Goal: Task Accomplishment & Management: Manage account settings

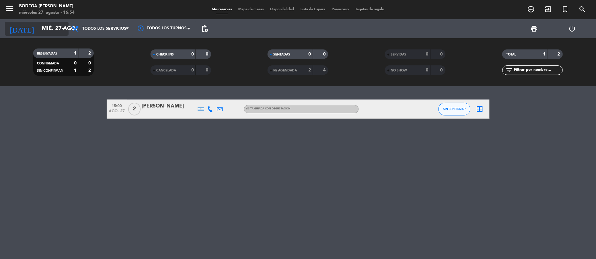
click at [61, 28] on icon "arrow_drop_down" at bounding box center [63, 29] width 8 height 8
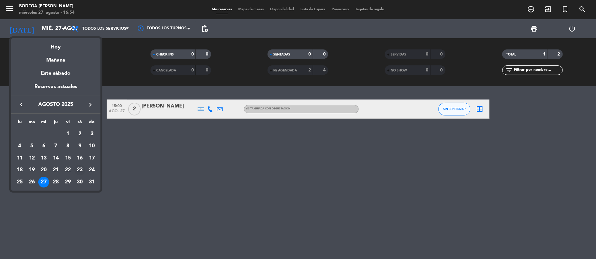
click at [80, 166] on div "23" at bounding box center [79, 170] width 11 height 11
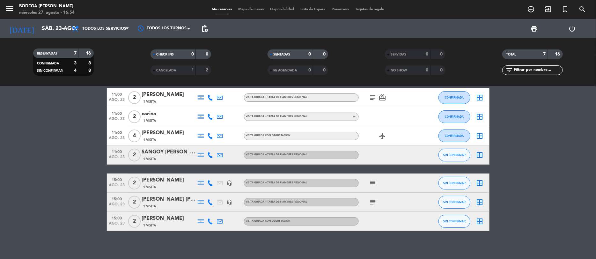
scroll to position [15, 0]
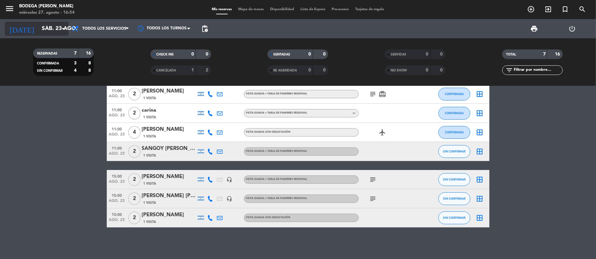
click at [55, 33] on input "sáb. 23 ago." at bounding box center [74, 28] width 71 height 13
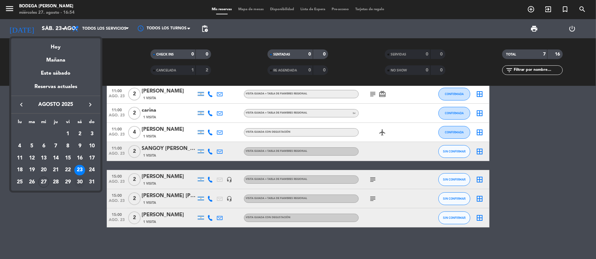
click at [82, 181] on div "30" at bounding box center [79, 182] width 11 height 11
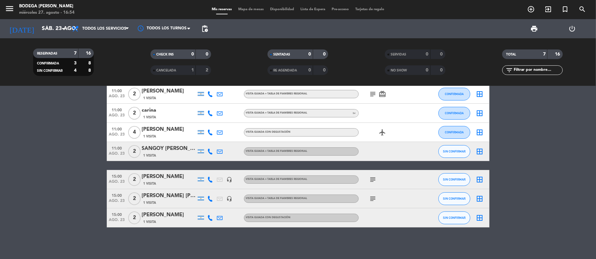
type input "sáb. 30 ago."
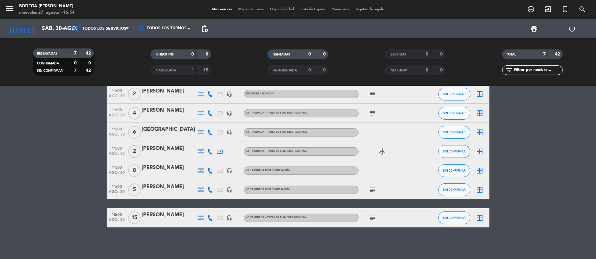
click at [182, 151] on div "[PERSON_NAME]" at bounding box center [169, 148] width 54 height 8
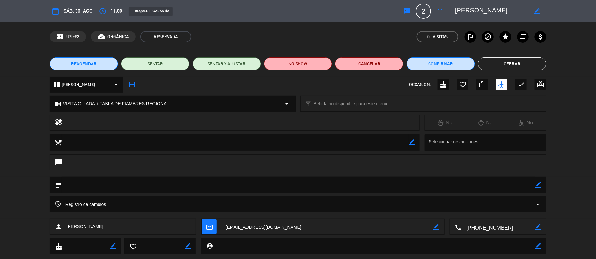
click at [79, 67] on span "REAGENDAR" at bounding box center [83, 64] width 25 height 7
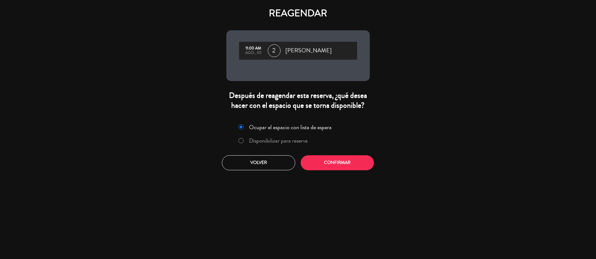
click at [237, 137] on label "Disponibilizar para reserva" at bounding box center [273, 140] width 76 height 11
click at [341, 166] on button "Confirmar" at bounding box center [336, 162] width 73 height 15
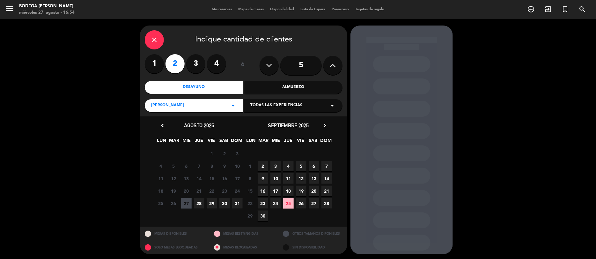
click at [209, 87] on div "Desayuno" at bounding box center [194, 87] width 98 height 13
click at [212, 200] on span "29" at bounding box center [211, 203] width 11 height 11
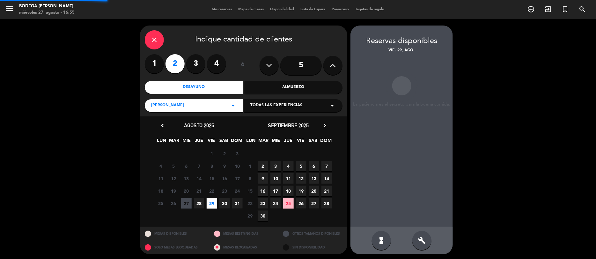
scroll to position [1, 0]
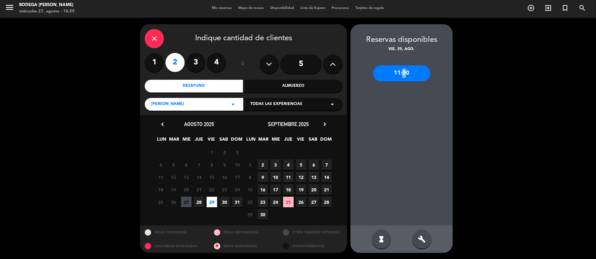
click at [401, 75] on div "11:00" at bounding box center [401, 73] width 57 height 16
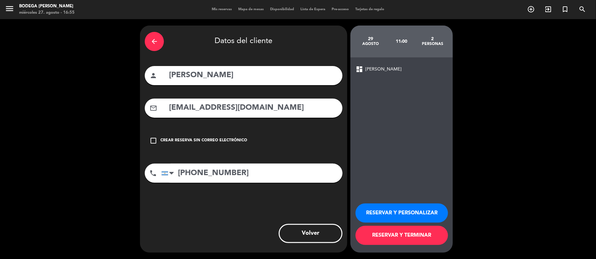
scroll to position [0, 0]
click at [153, 140] on icon "check_box_outline_blank" at bounding box center [153, 141] width 8 height 8
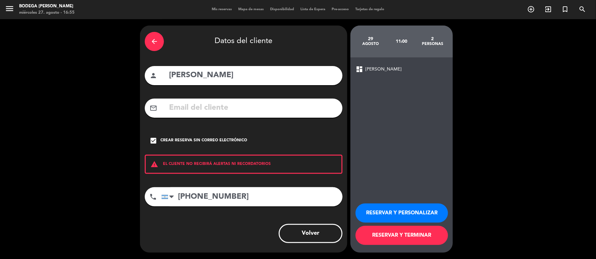
click at [153, 140] on icon "check_box" at bounding box center [153, 141] width 8 height 8
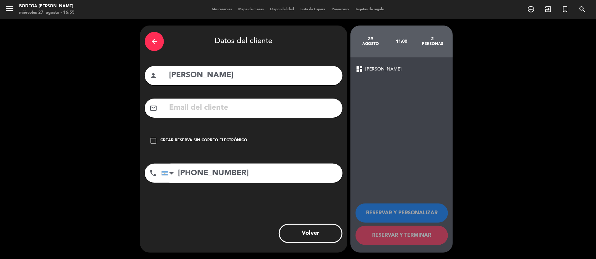
click at [153, 140] on icon "check_box_outline_blank" at bounding box center [153, 141] width 8 height 8
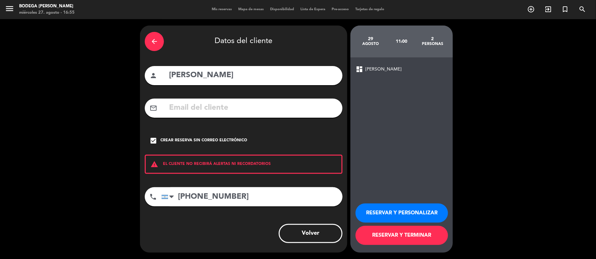
click at [153, 140] on icon "check_box" at bounding box center [153, 141] width 8 height 8
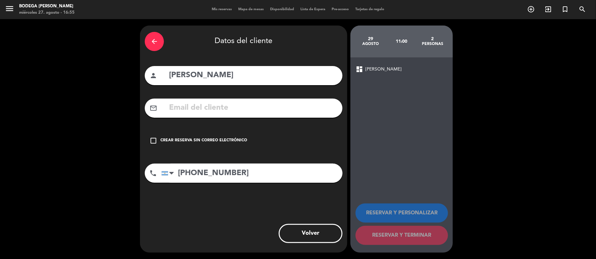
click at [153, 140] on icon "check_box_outline_blank" at bounding box center [153, 141] width 8 height 8
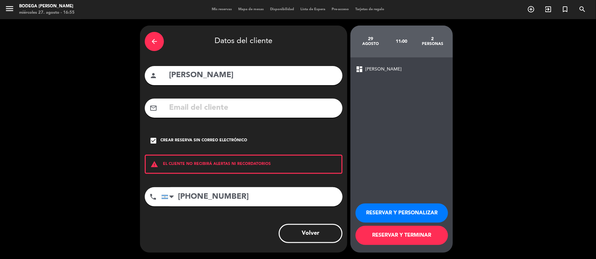
click at [319, 228] on button "Volver" at bounding box center [310, 233] width 64 height 19
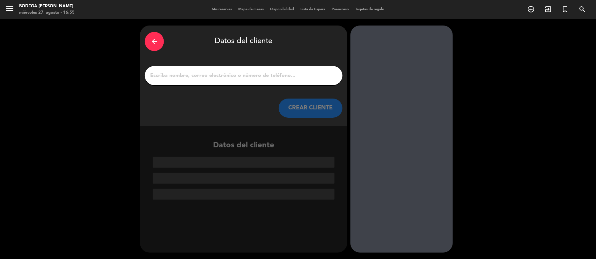
click at [157, 37] on div "arrow_back" at bounding box center [154, 41] width 19 height 19
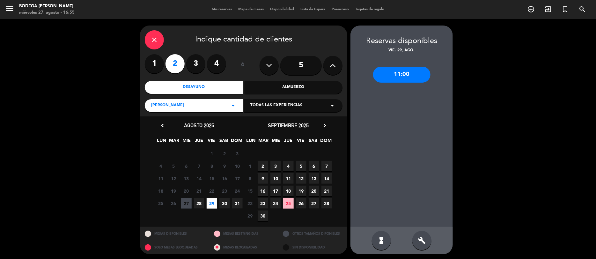
click at [401, 71] on div "11:00" at bounding box center [401, 75] width 57 height 16
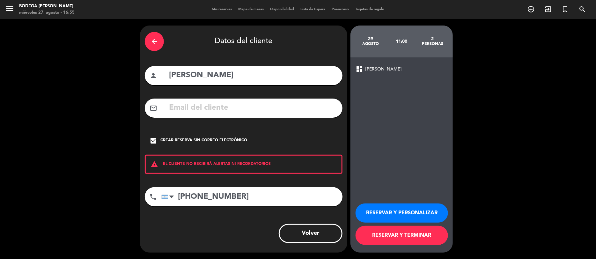
click at [392, 210] on button "RESERVAR Y PERSONALIZAR" at bounding box center [401, 212] width 92 height 19
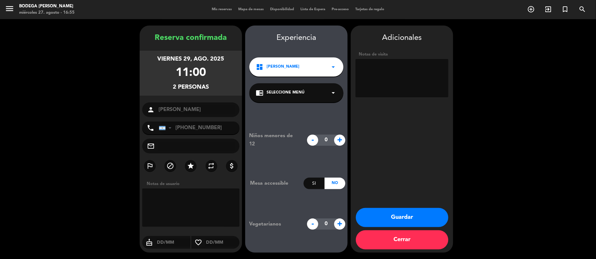
click at [403, 241] on button "Cerrar" at bounding box center [402, 239] width 92 height 19
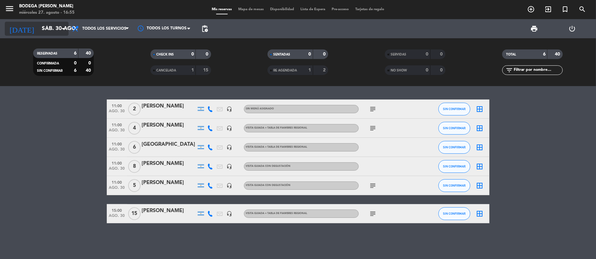
click at [55, 26] on input "sáb. 30 ago." at bounding box center [74, 28] width 71 height 13
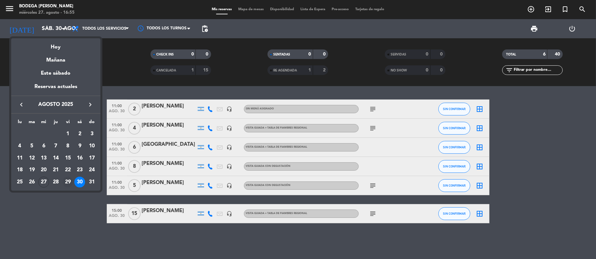
click at [68, 182] on div "29" at bounding box center [67, 182] width 11 height 11
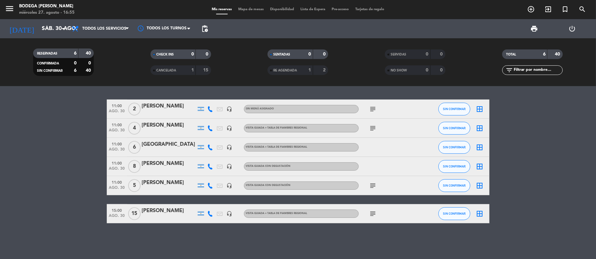
type input "vie. 29 ago."
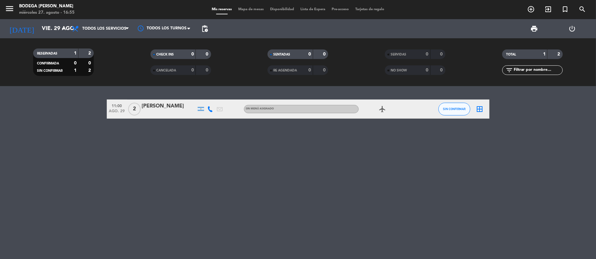
click at [184, 111] on div at bounding box center [169, 113] width 54 height 5
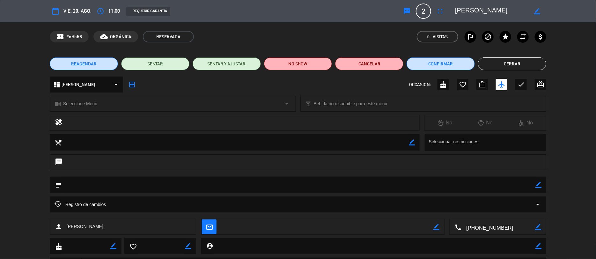
click at [243, 101] on div "chrome_reader_mode Seleccione Menú arrow_drop_down" at bounding box center [172, 103] width 245 height 15
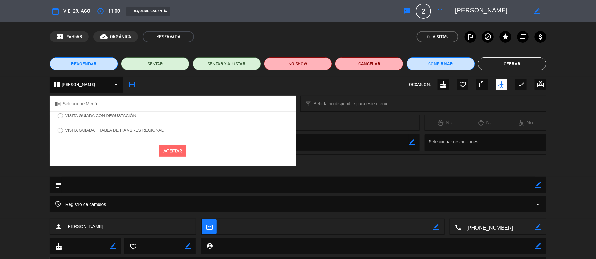
click at [61, 114] on input "VISITA GUIADA CON DEGUSTACIÓN" at bounding box center [60, 115] width 4 height 4
radio input "true"
select select
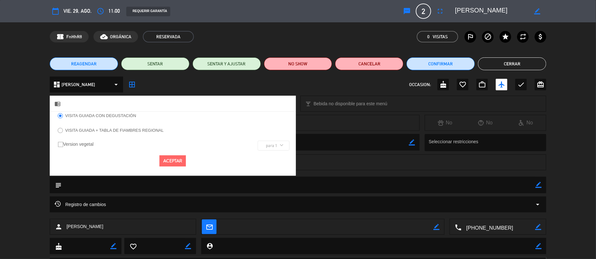
click at [177, 159] on button "Aceptar" at bounding box center [172, 160] width 26 height 11
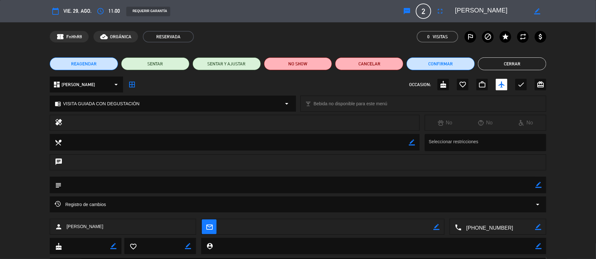
click at [499, 65] on button "Cerrar" at bounding box center [512, 63] width 68 height 13
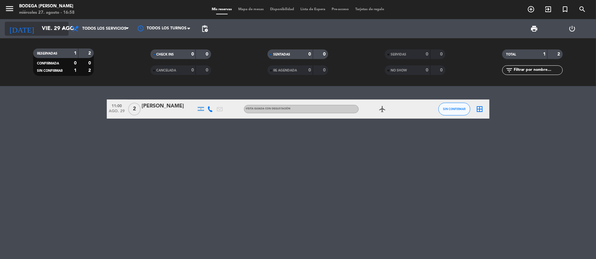
click at [54, 24] on input "vie. 29 ago." at bounding box center [74, 28] width 71 height 13
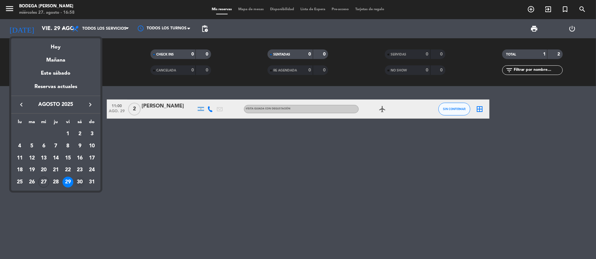
click at [78, 180] on div "30" at bounding box center [79, 182] width 11 height 11
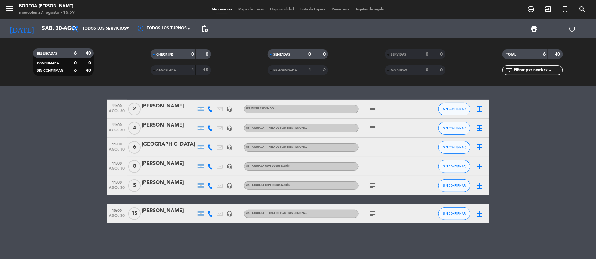
click at [374, 106] on icon "subject" at bounding box center [373, 109] width 8 height 8
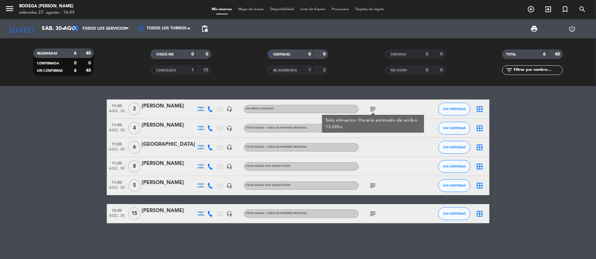
click at [374, 106] on icon "subject" at bounding box center [373, 109] width 8 height 8
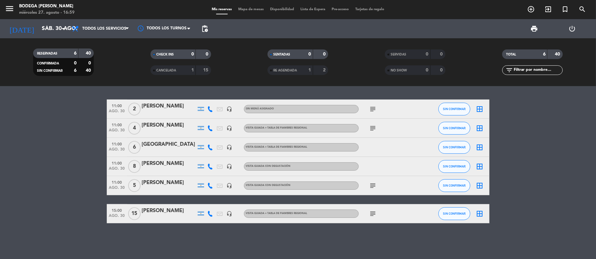
click at [371, 129] on icon "subject" at bounding box center [373, 128] width 8 height 8
click at [374, 182] on icon "subject" at bounding box center [373, 186] width 8 height 8
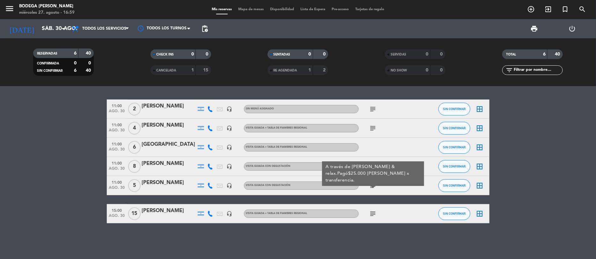
click at [374, 186] on div at bounding box center [373, 187] width 4 height 2
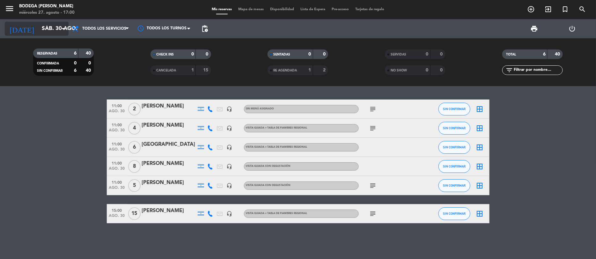
click at [65, 28] on icon "arrow_drop_down" at bounding box center [63, 29] width 8 height 8
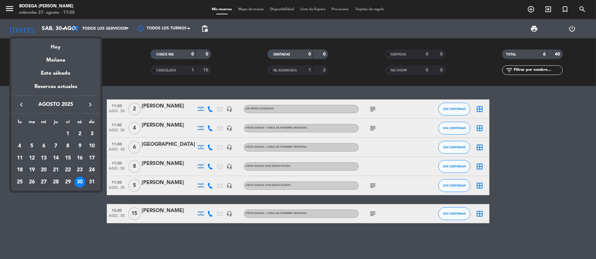
click at [90, 179] on div "31" at bounding box center [91, 182] width 11 height 11
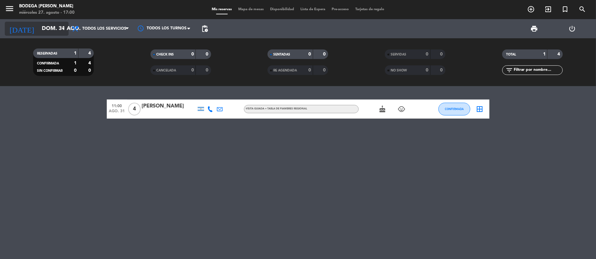
click at [63, 28] on icon "arrow_drop_down" at bounding box center [63, 29] width 8 height 8
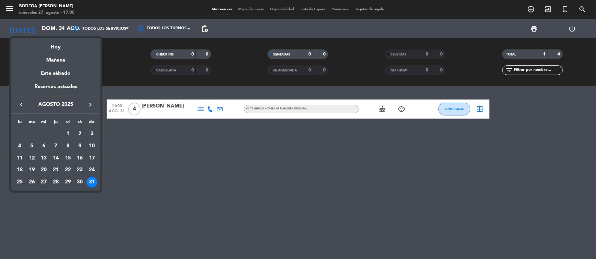
click at [89, 105] on icon "keyboard_arrow_right" at bounding box center [90, 105] width 8 height 8
click at [79, 144] on div "6" at bounding box center [79, 146] width 11 height 11
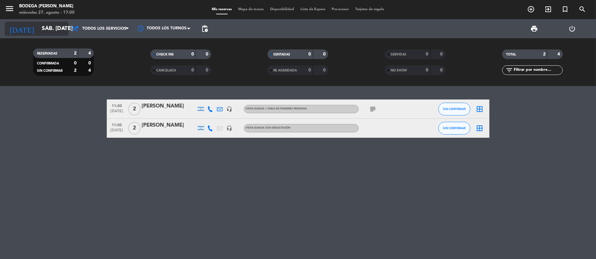
click at [55, 28] on input "sáb. [DATE]" at bounding box center [74, 28] width 71 height 13
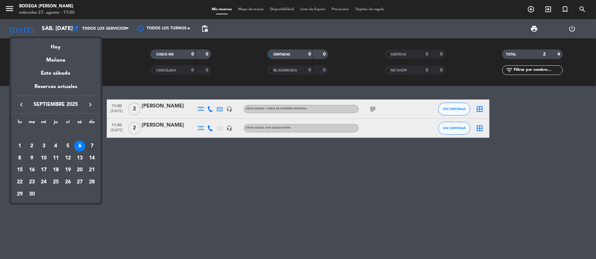
click at [93, 143] on div "7" at bounding box center [91, 146] width 11 height 11
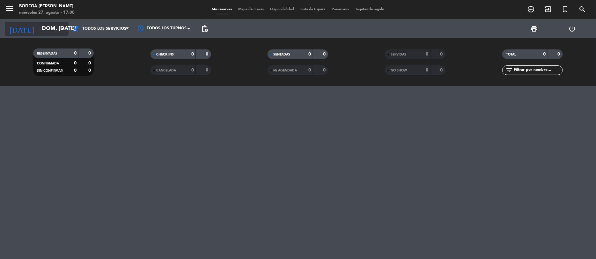
click at [62, 30] on icon "arrow_drop_down" at bounding box center [63, 29] width 8 height 8
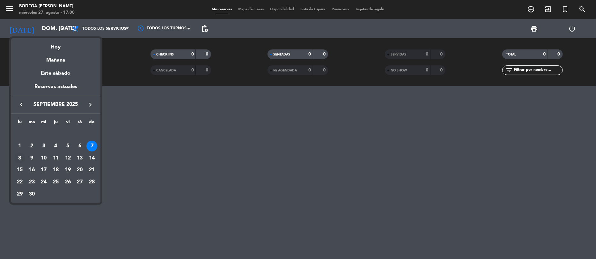
click at [16, 154] on td "8" at bounding box center [20, 158] width 12 height 12
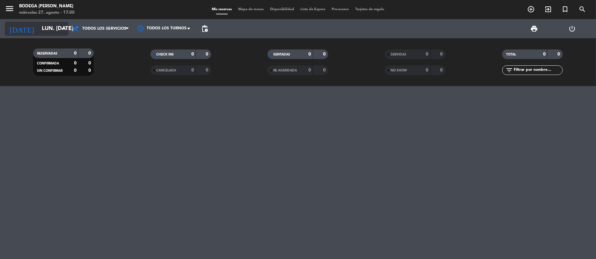
click at [63, 29] on icon "arrow_drop_down" at bounding box center [63, 29] width 8 height 8
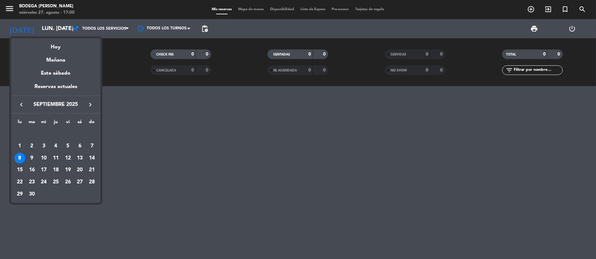
click at [62, 28] on div at bounding box center [298, 129] width 596 height 259
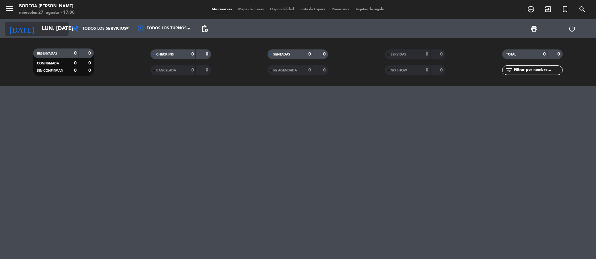
click at [61, 28] on icon "arrow_drop_down" at bounding box center [63, 29] width 8 height 8
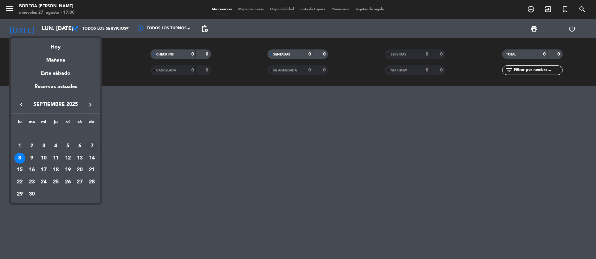
click at [90, 141] on div "7" at bounding box center [91, 146] width 11 height 11
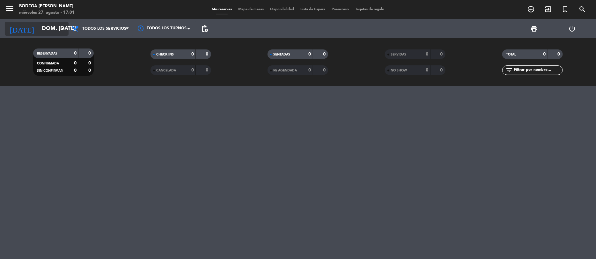
click at [48, 26] on input "dom. [DATE]" at bounding box center [74, 28] width 71 height 13
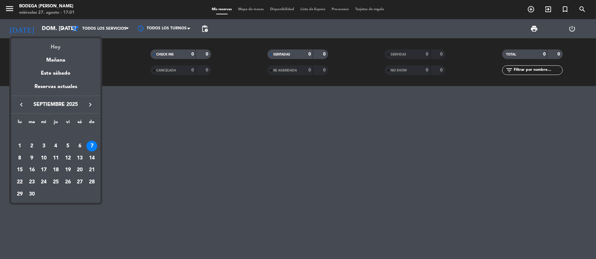
click at [56, 47] on div "Hoy" at bounding box center [55, 44] width 89 height 13
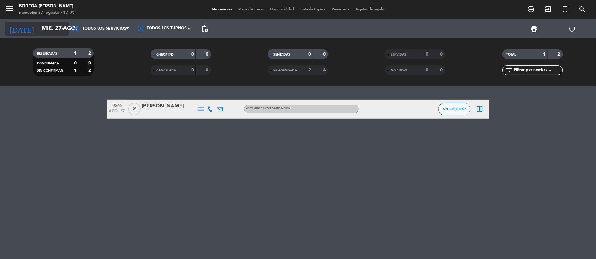
click at [58, 31] on input "mié. 27 ago." at bounding box center [74, 28] width 71 height 13
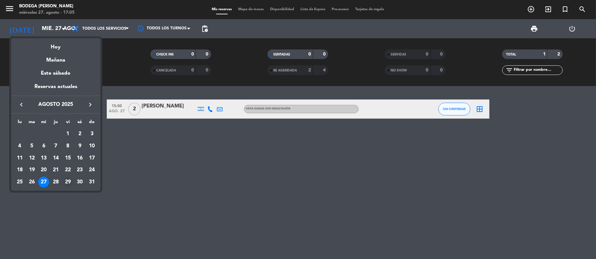
click at [65, 182] on div "29" at bounding box center [67, 182] width 11 height 11
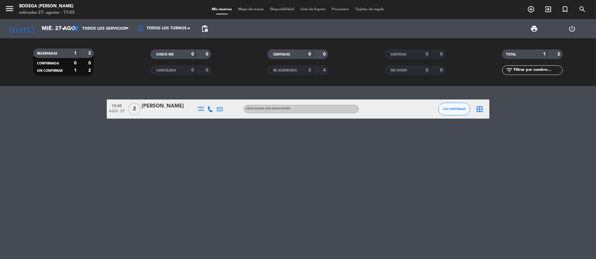
type input "vie. 29 ago."
click at [172, 108] on div "[PERSON_NAME]" at bounding box center [169, 106] width 54 height 8
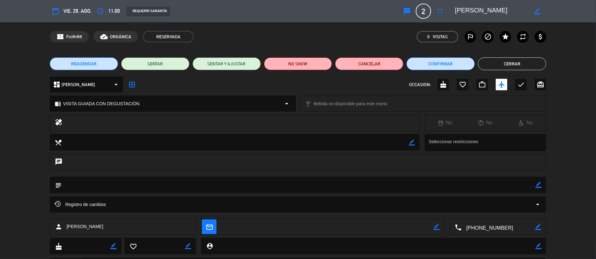
click at [170, 104] on div "chrome_reader_mode VISITA GUIADA CON DEGUSTACIÓN arrow_drop_down" at bounding box center [172, 103] width 245 height 15
select select
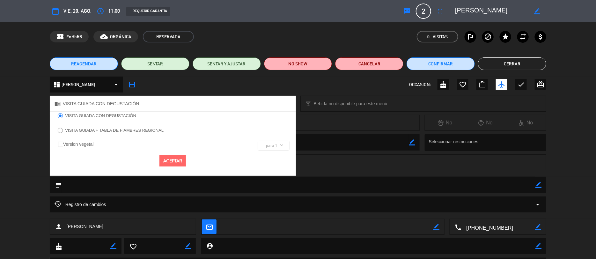
click at [62, 131] on div at bounding box center [60, 130] width 5 height 5
click at [166, 164] on button "Aceptar" at bounding box center [172, 160] width 26 height 11
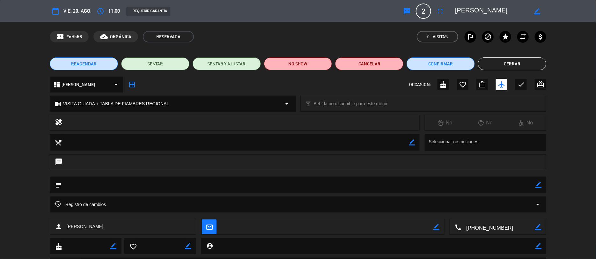
click at [504, 65] on button "Cerrar" at bounding box center [512, 63] width 68 height 13
